Goal: Task Accomplishment & Management: Manage account settings

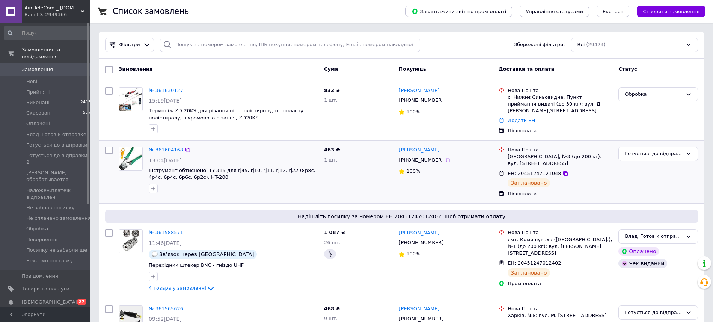
click at [179, 149] on link "№ 361604168" at bounding box center [166, 150] width 35 height 6
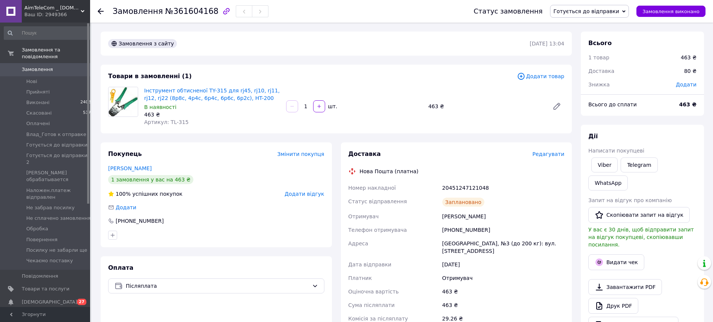
click at [28, 66] on span "Замовлення" at bounding box center [37, 69] width 31 height 7
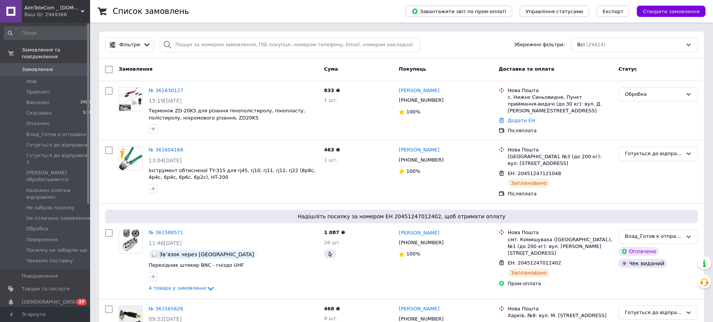
click at [47, 18] on div "AimTeleCom _ www.aimtele.kiev.ua Ваш ID: 2949366" at bounding box center [56, 11] width 68 height 23
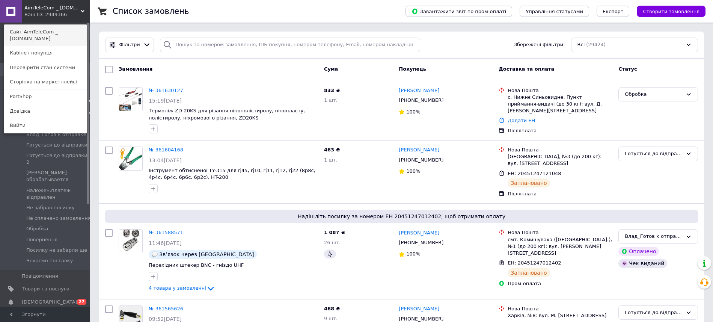
click at [44, 37] on link "Сайт AimTeleCom _ [DOMAIN_NAME]" at bounding box center [45, 35] width 83 height 21
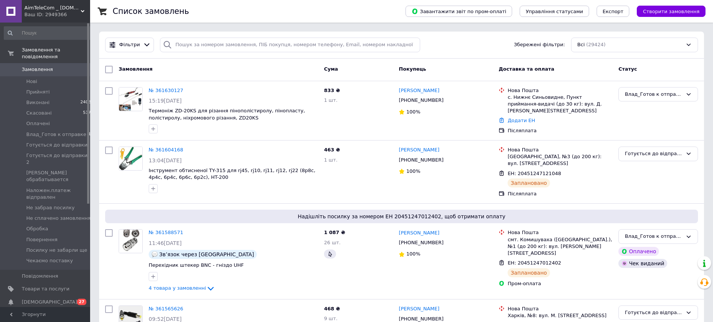
click at [44, 66] on span "Замовлення" at bounding box center [37, 69] width 31 height 7
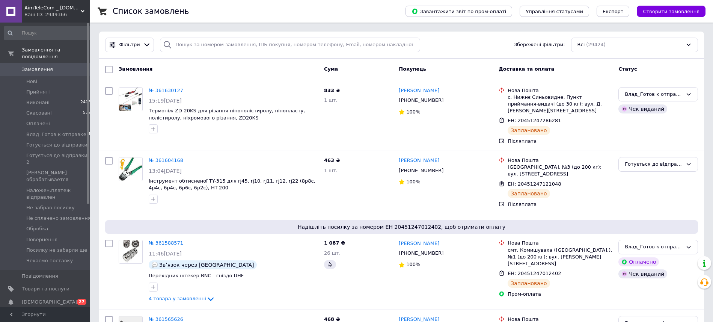
click at [41, 66] on span "Замовлення" at bounding box center [37, 69] width 31 height 7
click at [667, 11] on span "Створити замовлення" at bounding box center [670, 12] width 57 height 6
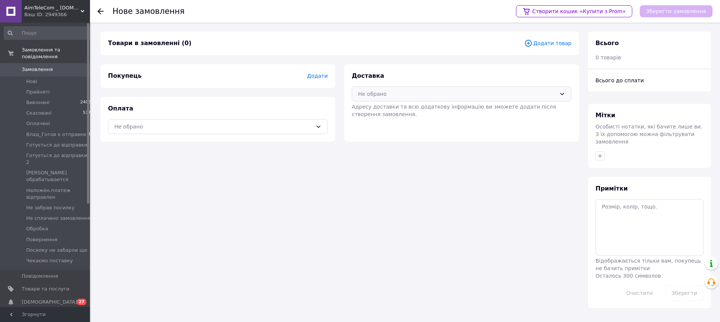
click at [370, 94] on div "Не обрано" at bounding box center [457, 94] width 198 height 8
click at [372, 107] on span "Нова Пошта (платна)" at bounding box center [468, 110] width 196 height 8
click at [152, 123] on div "Не обрано" at bounding box center [213, 126] width 198 height 8
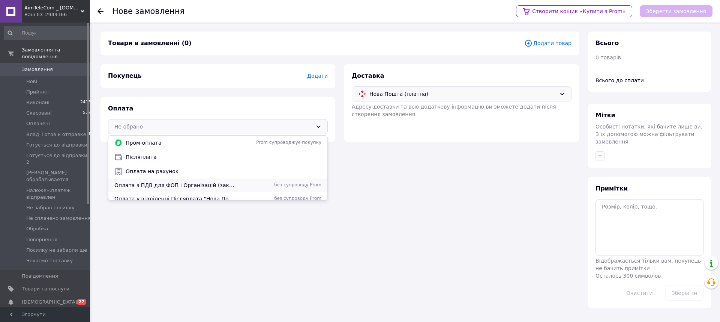
click at [189, 181] on span "Оплата з ПДВ для ФОП і Організацій (заказ від 500грн)" at bounding box center [175, 185] width 123 height 8
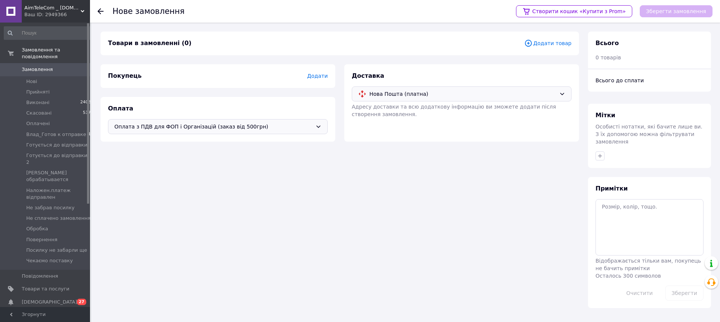
click at [559, 39] on span "Додати товар" at bounding box center [548, 43] width 47 height 8
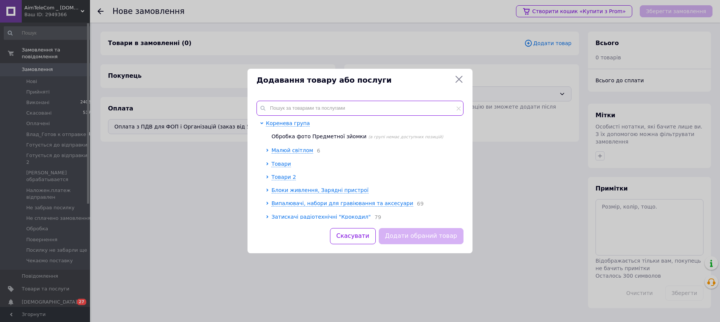
click at [331, 107] on input "text" at bounding box center [360, 108] width 207 height 15
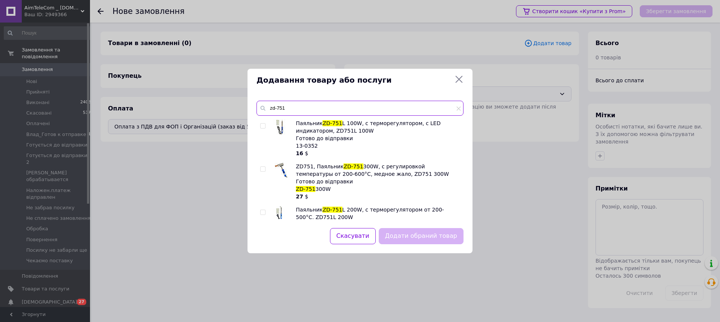
type input "zd-751"
click at [265, 167] on input "checkbox" at bounding box center [262, 169] width 5 height 5
checkbox input "true"
click at [429, 237] on button "Додати обраний товар" at bounding box center [421, 236] width 85 height 16
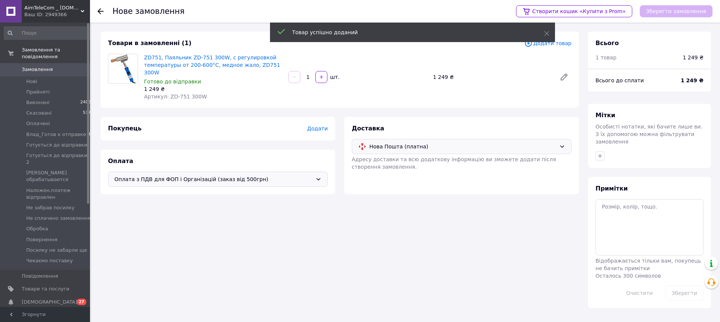
click at [323, 125] on span "Додати" at bounding box center [317, 128] width 21 height 6
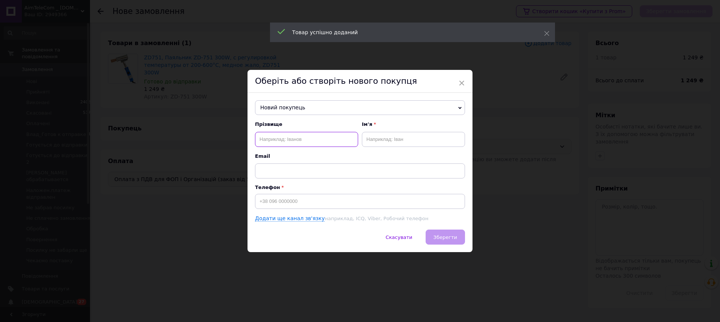
click at [296, 138] on input "text" at bounding box center [306, 139] width 103 height 15
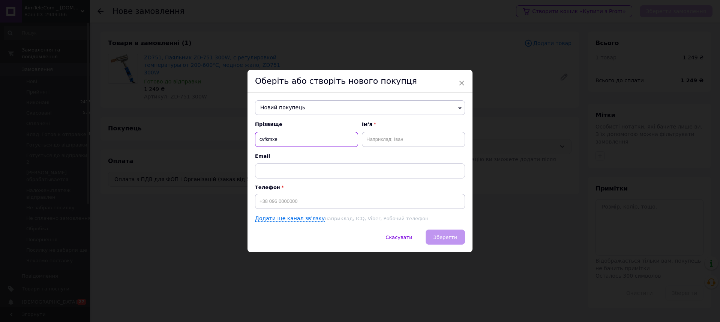
drag, startPoint x: 304, startPoint y: 138, endPoint x: 171, endPoint y: 138, distance: 132.8
click at [255, 138] on input "cvfkmxe" at bounding box center [306, 139] width 103 height 15
type input "cvfkmxe"
click at [280, 110] on span "Новий покупець" at bounding box center [360, 107] width 210 height 15
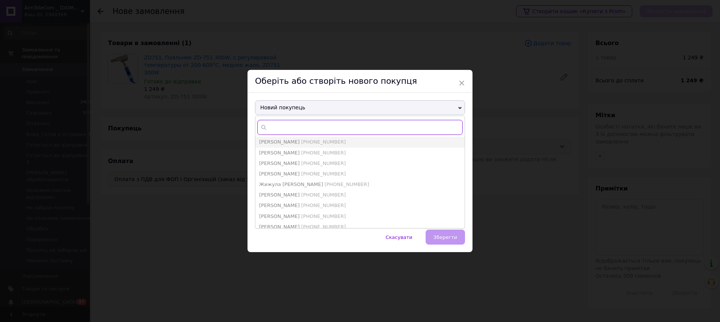
click at [279, 122] on input "text" at bounding box center [360, 127] width 206 height 15
type input "смаль"
click at [294, 152] on span "[PERSON_NAME]" at bounding box center [279, 153] width 41 height 6
type input "[PERSON_NAME]"
type input "[PHONE_NUMBER]"
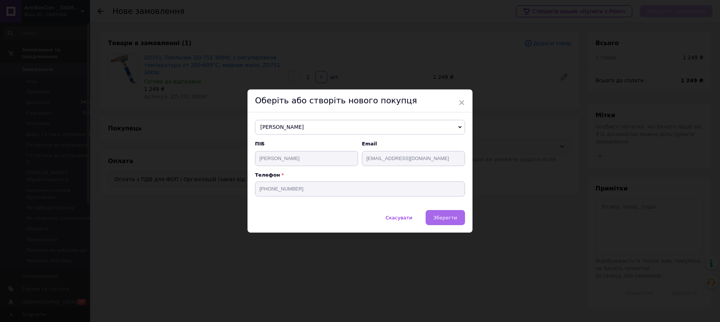
click at [445, 219] on span "Зберегти" at bounding box center [446, 218] width 24 height 6
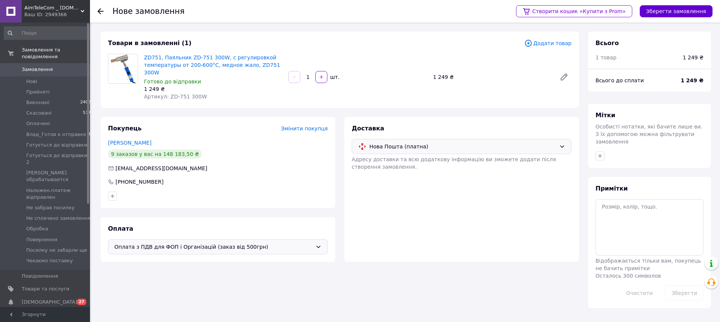
click at [703, 11] on button "Зберегти замовлення" at bounding box center [676, 11] width 73 height 12
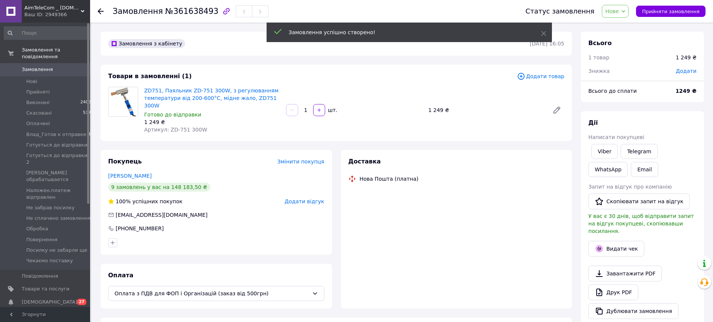
click at [628, 14] on span "Нове" at bounding box center [615, 11] width 27 height 13
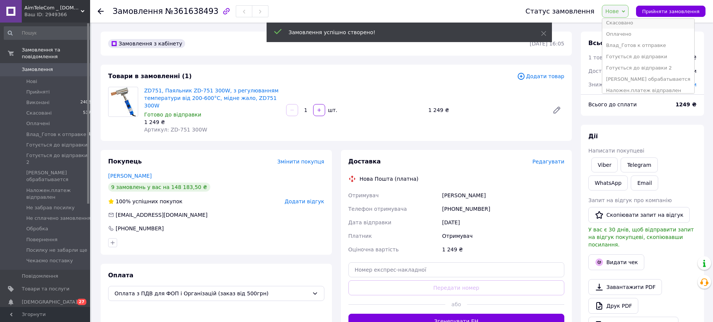
scroll to position [38, 0]
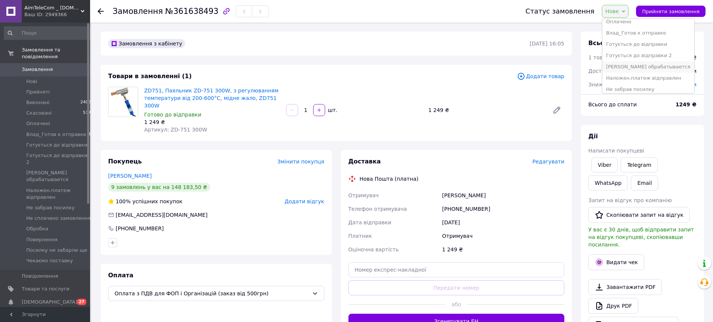
click at [633, 61] on li "[PERSON_NAME] обрабатывается" at bounding box center [648, 66] width 92 height 11
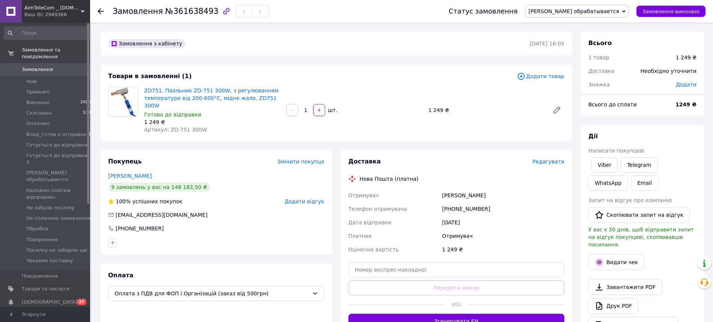
click at [48, 66] on span "Замовлення" at bounding box center [37, 69] width 31 height 7
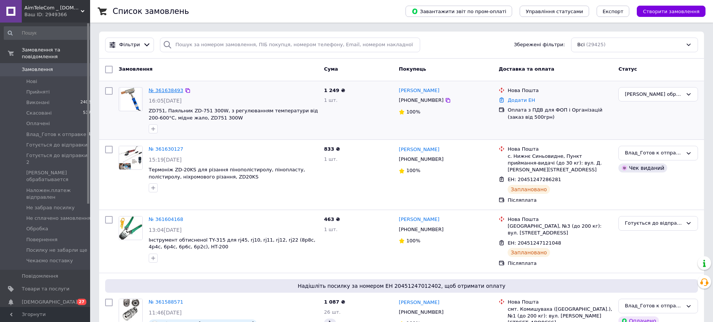
click at [172, 89] on link "№ 361638493" at bounding box center [166, 90] width 35 height 6
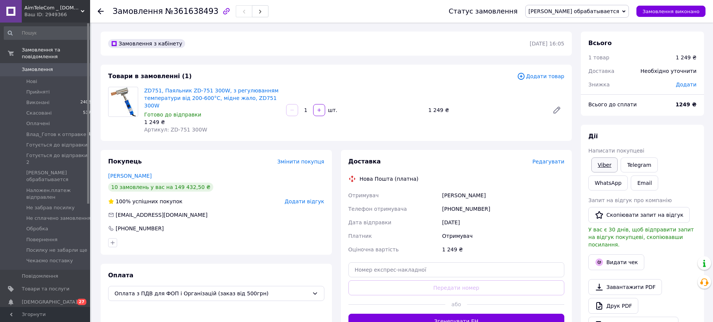
click at [602, 157] on link "Viber" at bounding box center [604, 164] width 26 height 15
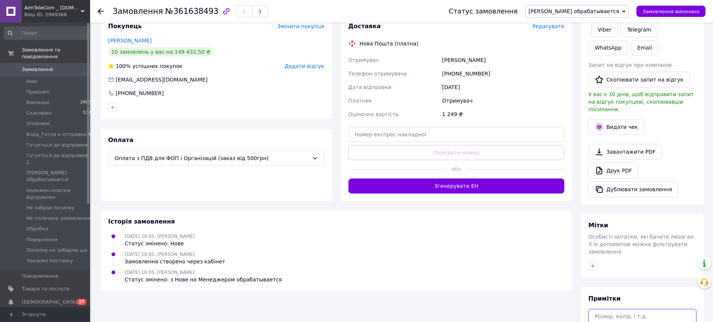
click at [613, 308] on textarea at bounding box center [642, 328] width 108 height 40
paste textarea "+380673350532"
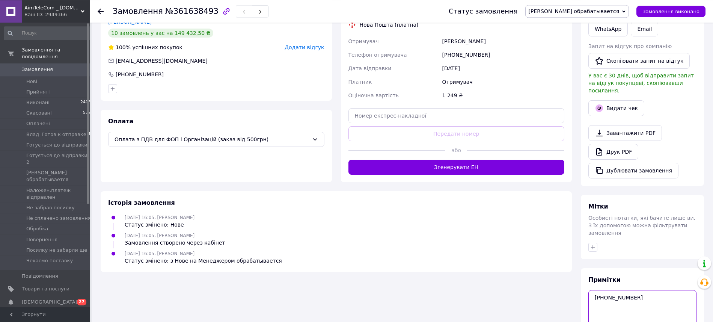
scroll to position [172, 0]
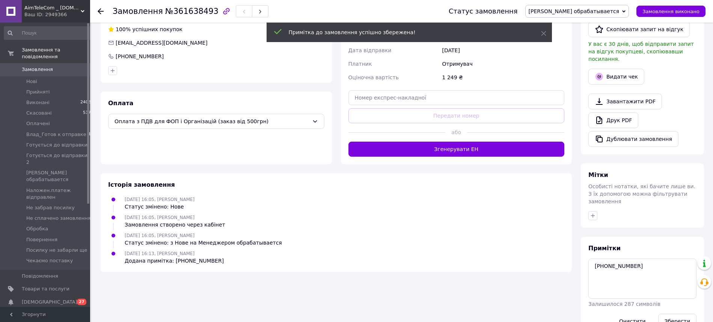
scroll to position [160, 0]
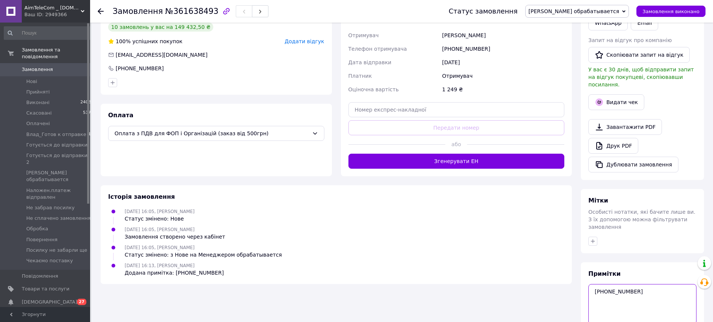
click at [642, 284] on textarea "+380673350532" at bounding box center [642, 304] width 108 height 40
paste textarea "«Стіролтекс» Код ЄДРПОУ 37366078"
click at [642, 284] on textarea "+380673350532 ТОВ «Стіролтекс» Код ЄДРПОУ 37366078" at bounding box center [642, 304] width 108 height 40
click at [640, 284] on textarea "+380673350532 ТОВ Стіролтекс ЄДРПОУ 37366078" at bounding box center [642, 304] width 108 height 40
click at [639, 284] on textarea "+380673350532 ТОВ Стіролтекс ЄДРПОУ 37366078" at bounding box center [642, 304] width 108 height 40
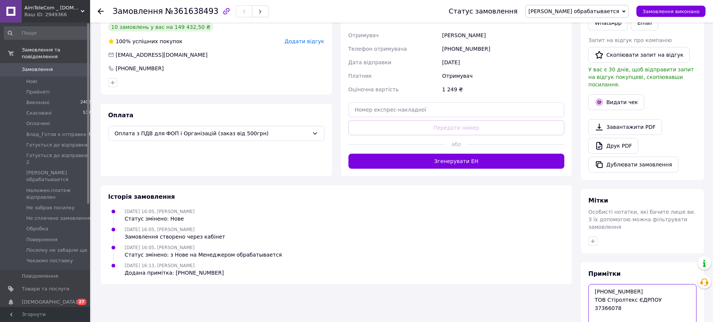
type textarea "+380673350532 ТОВ Стіролтекс ЄДРПОУ 37366078"
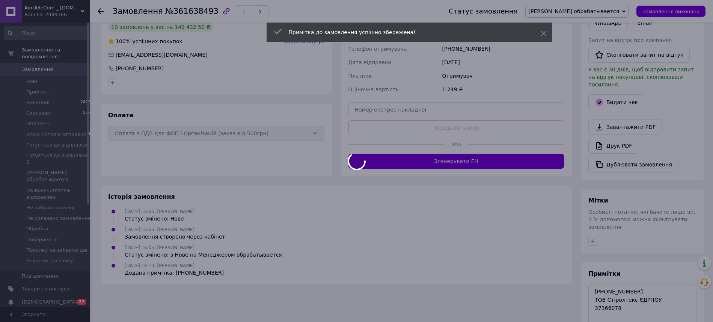
drag, startPoint x: 673, startPoint y: 257, endPoint x: 570, endPoint y: 240, distance: 104.1
click at [570, 240] on div at bounding box center [356, 161] width 713 height 322
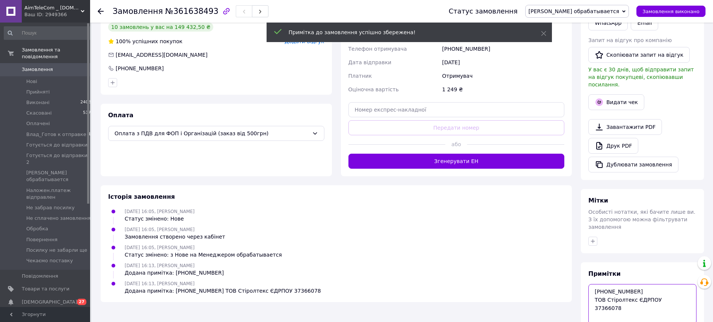
drag, startPoint x: 673, startPoint y: 247, endPoint x: 565, endPoint y: 227, distance: 109.7
click at [588, 284] on textarea "+380673350532 ТОВ Стіролтекс ЄДРПОУ 37366078" at bounding box center [642, 304] width 108 height 40
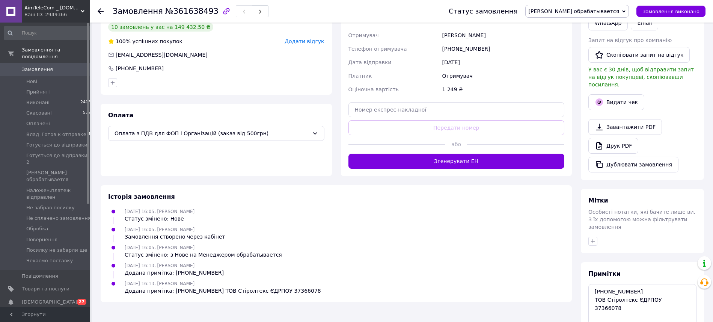
click at [484, 235] on ul "12.09.2025 16:05, Людмила Смальчук Статус змінено: Нове 12.09.2025 16:05, Людми…" at bounding box center [336, 250] width 456 height 87
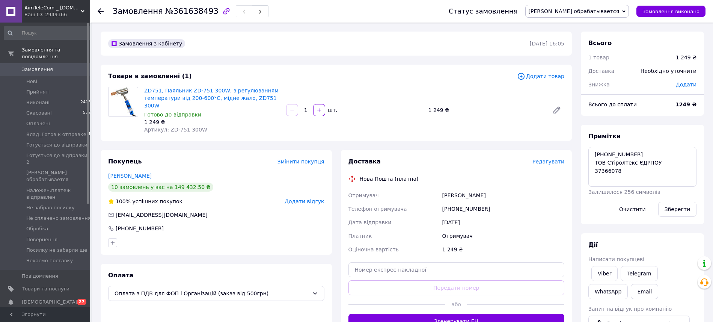
click at [51, 66] on span "Замовлення" at bounding box center [46, 69] width 48 height 7
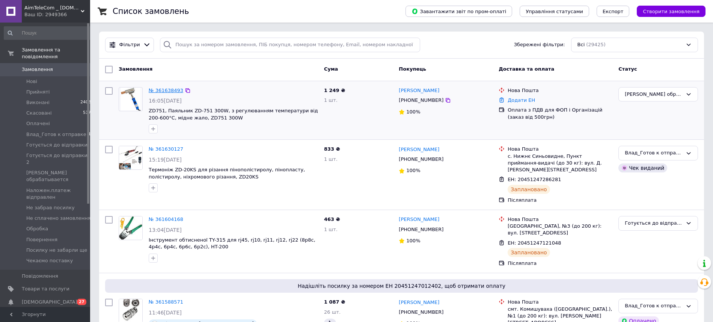
click at [170, 87] on link "№ 361638493" at bounding box center [166, 90] width 35 height 6
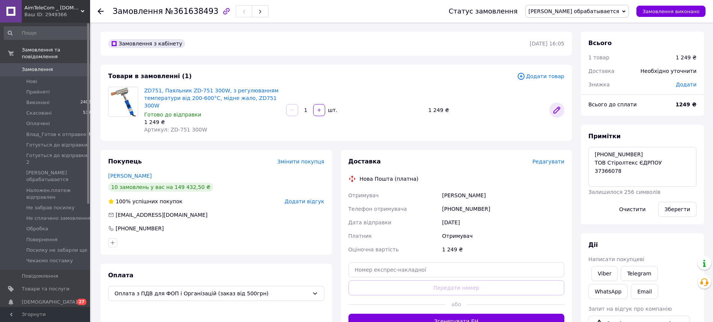
click at [559, 105] on icon at bounding box center [556, 109] width 9 height 9
click at [52, 66] on span "Замовлення" at bounding box center [46, 69] width 48 height 7
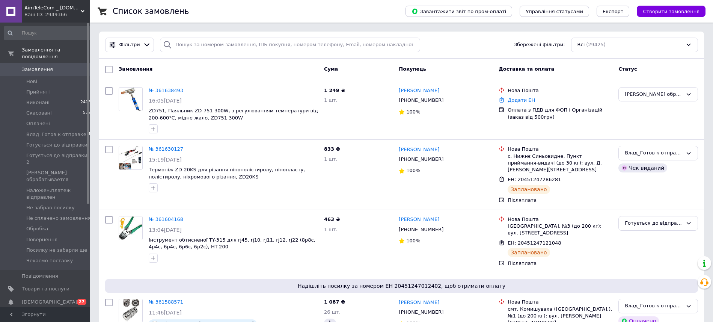
click at [50, 12] on div "Ваш ID: 2949366" at bounding box center [57, 14] width 66 height 7
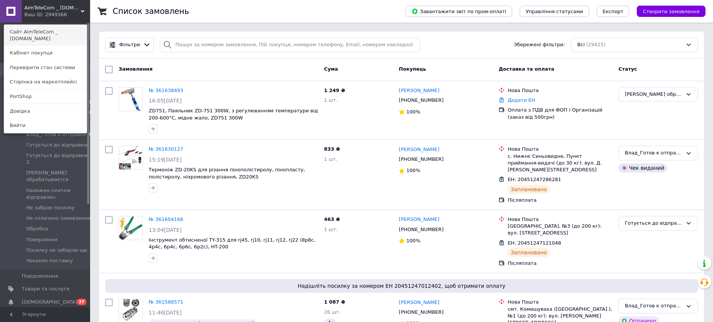
click at [47, 35] on link "Сайт AimTeleCom _ [DOMAIN_NAME]" at bounding box center [45, 35] width 83 height 21
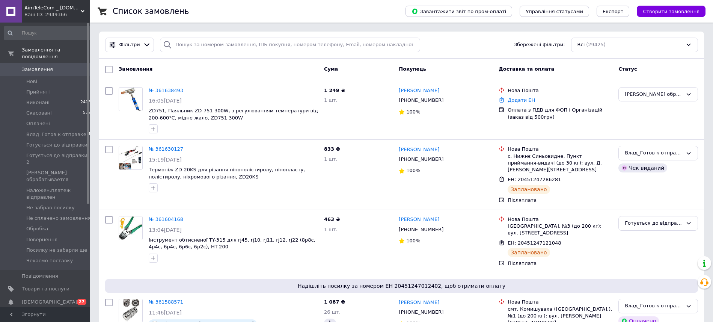
click at [49, 16] on div "Ваш ID: 2949366" at bounding box center [57, 14] width 66 height 7
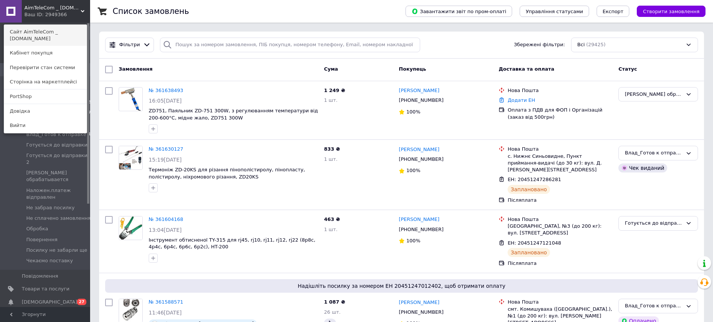
click at [48, 36] on link "Сайт AimTeleCom _ [DOMAIN_NAME]" at bounding box center [45, 35] width 83 height 21
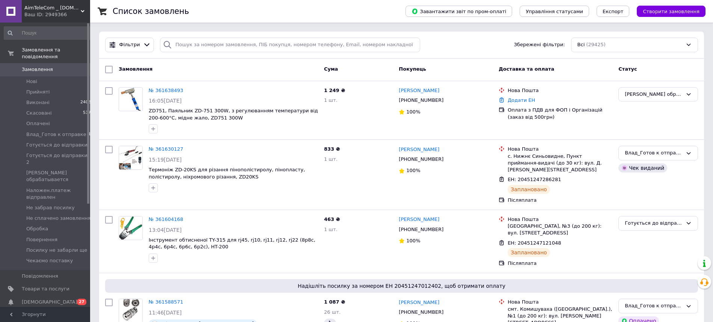
click at [34, 66] on span "Замовлення" at bounding box center [37, 69] width 31 height 7
